Goal: Communication & Community: Participate in discussion

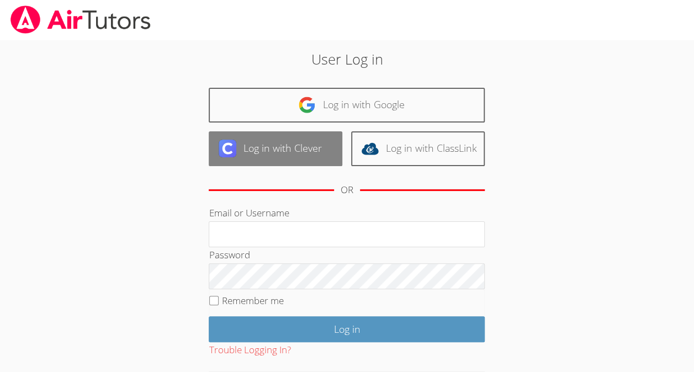
click at [297, 148] on link "Log in with Clever" at bounding box center [276, 148] width 134 height 35
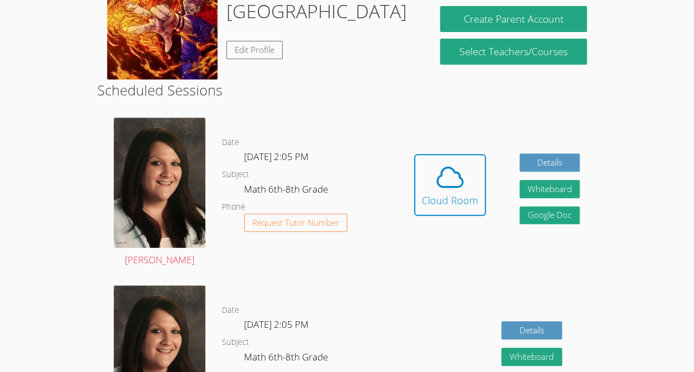
scroll to position [261, 0]
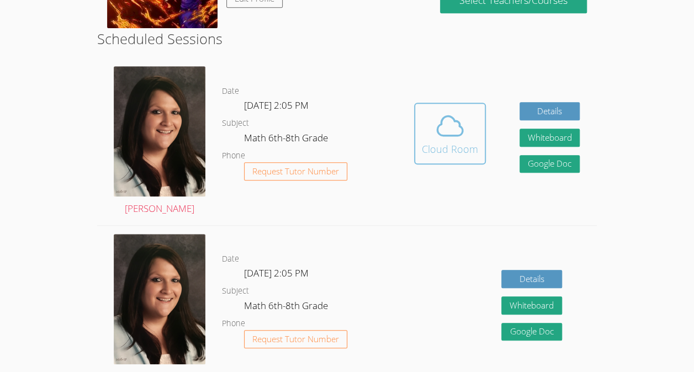
click at [443, 141] on div "Cloud Room" at bounding box center [450, 148] width 56 height 15
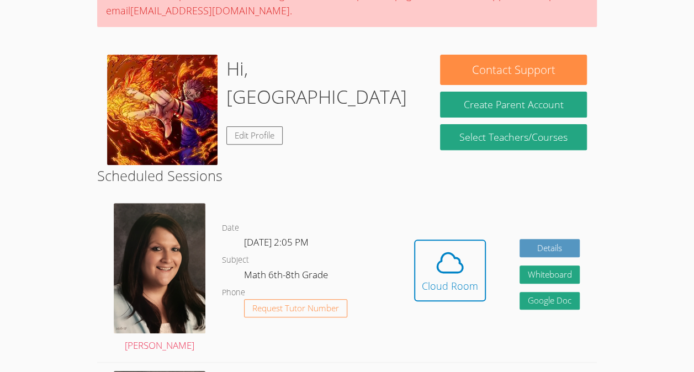
scroll to position [123, 0]
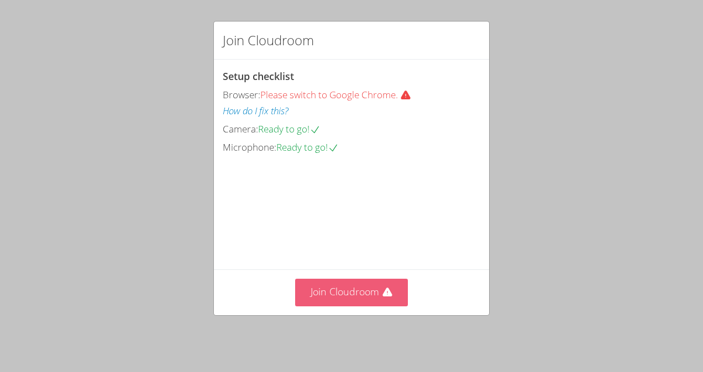
click at [329, 303] on button "Join Cloudroom" at bounding box center [351, 292] width 113 height 27
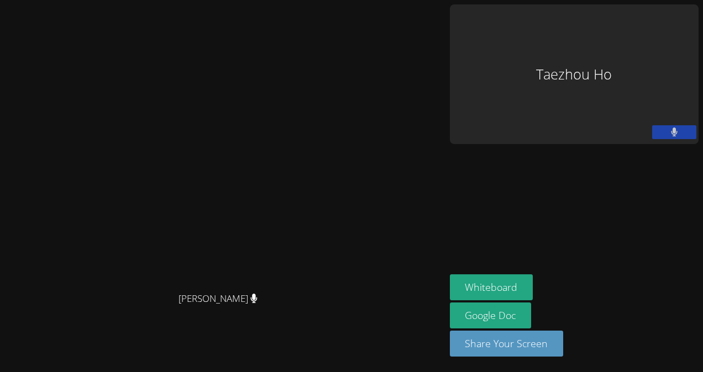
click at [0, 0] on video at bounding box center [0, 0] width 0 height 0
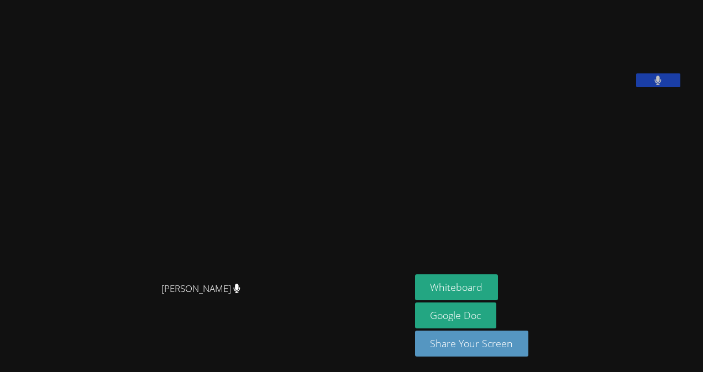
click at [677, 87] on button at bounding box center [658, 80] width 44 height 14
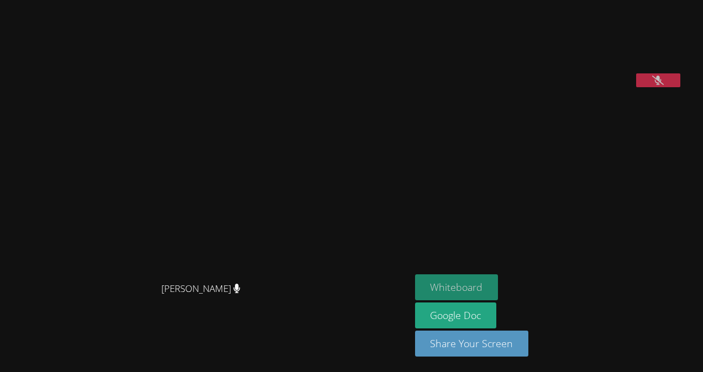
click at [455, 293] on button "Whiteboard" at bounding box center [456, 288] width 83 height 26
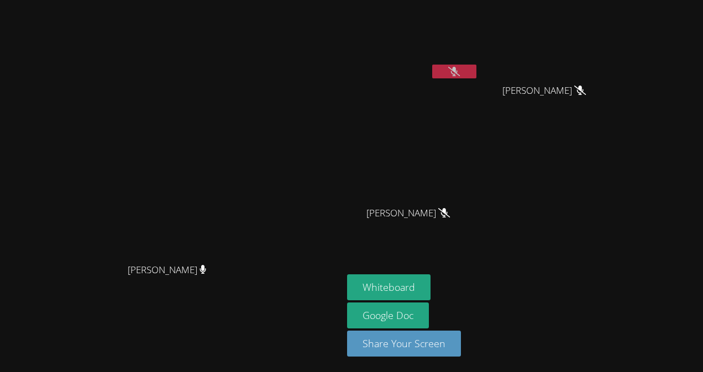
click at [477, 98] on div "Taezhou Ho" at bounding box center [412, 63] width 131 height 118
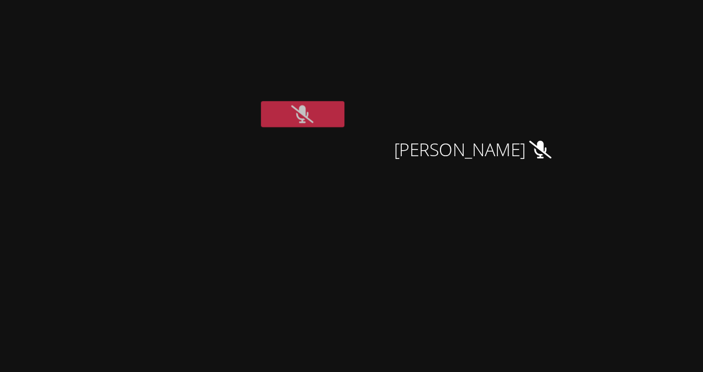
drag, startPoint x: 580, startPoint y: 61, endPoint x: 549, endPoint y: 65, distance: 30.6
click at [549, 65] on div "Taezhou Ho Nico Agcaoili Nico Agcaoili Muhammad Ismail Muhammad Ismail Samarha …" at bounding box center [480, 124] width 267 height 241
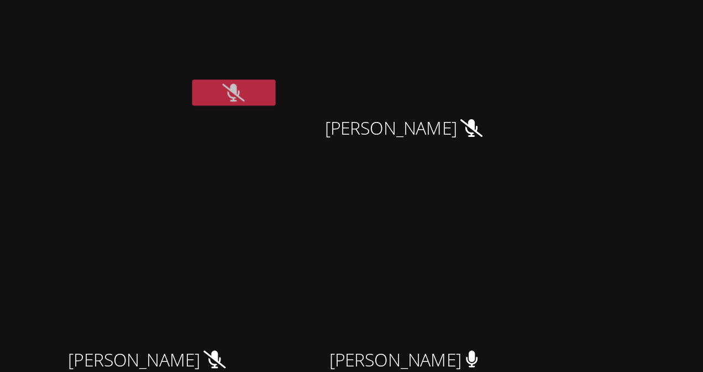
click at [614, 57] on video at bounding box center [548, 41] width 131 height 74
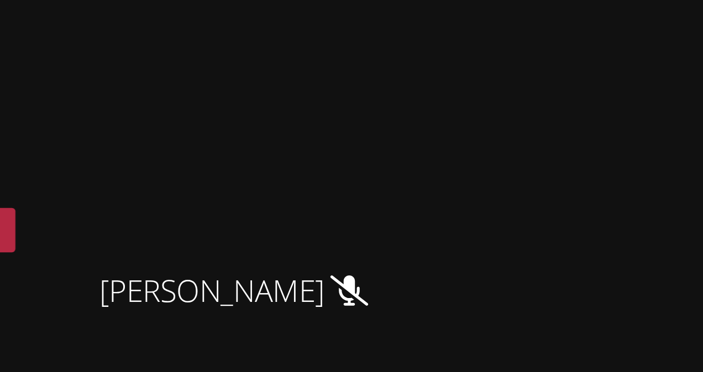
drag, startPoint x: 585, startPoint y: 17, endPoint x: 596, endPoint y: 17, distance: 10.5
click at [596, 17] on video at bounding box center [548, 41] width 131 height 74
click at [570, 109] on div "Nico Agcaoili" at bounding box center [548, 100] width 131 height 44
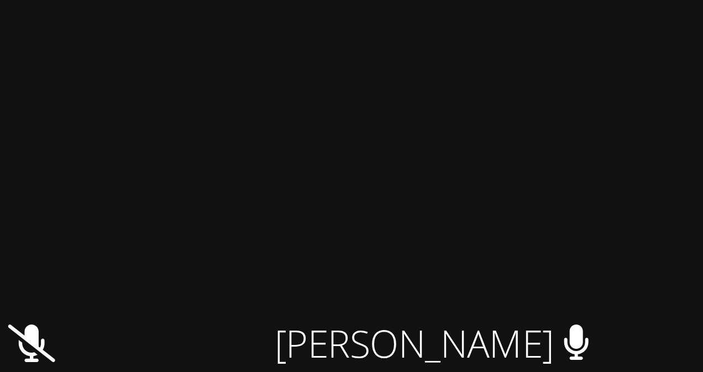
click at [478, 171] on video at bounding box center [412, 164] width 131 height 74
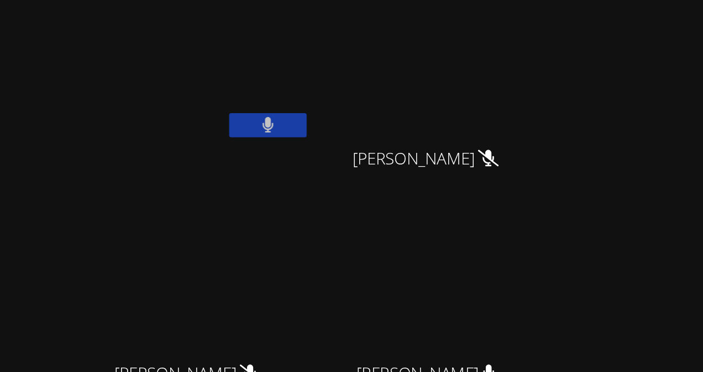
click at [476, 72] on button at bounding box center [454, 72] width 44 height 14
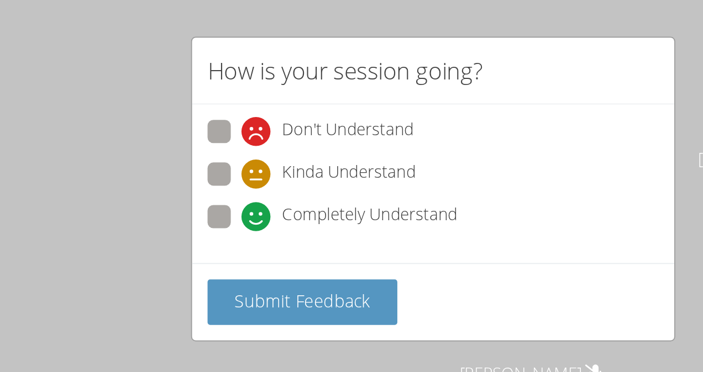
click at [242, 108] on span at bounding box center [242, 108] width 0 height 0
click at [242, 102] on input "Kinda Understand" at bounding box center [246, 97] width 9 height 9
radio input "true"
click at [242, 132] on span at bounding box center [242, 132] width 0 height 0
click at [242, 118] on input "Completely Understand" at bounding box center [246, 121] width 9 height 9
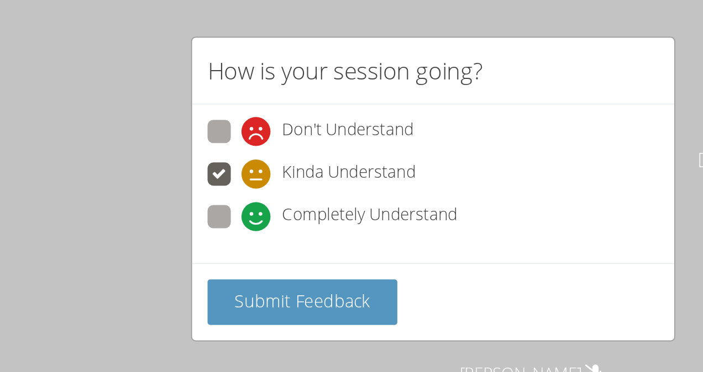
radio input "true"
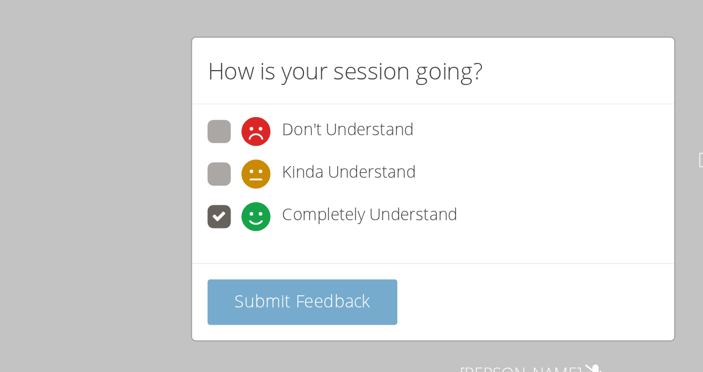
click at [276, 170] on span "Submit Feedback" at bounding box center [276, 171] width 77 height 13
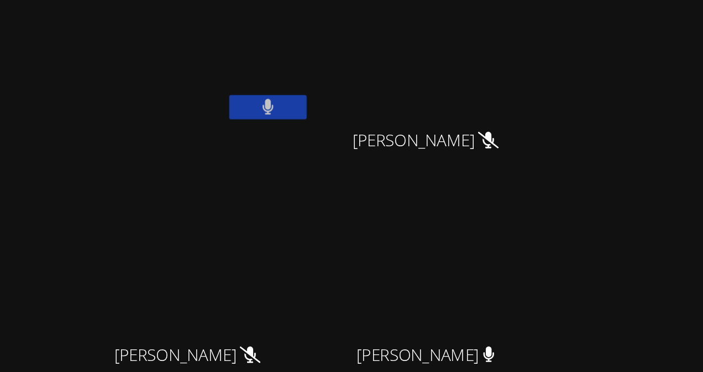
click at [458, 75] on icon at bounding box center [454, 71] width 7 height 9
